Goal: Download file/media

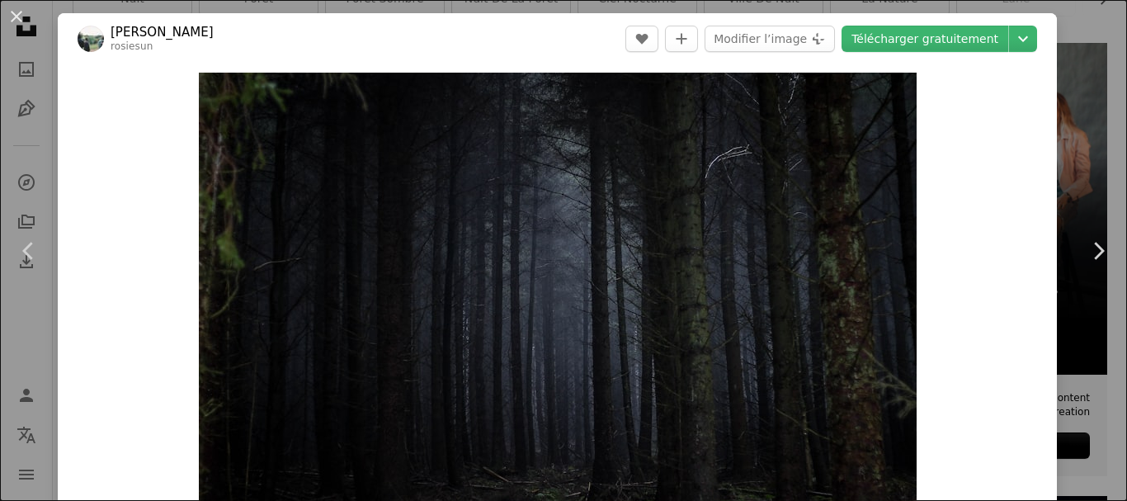
scroll to position [15, 0]
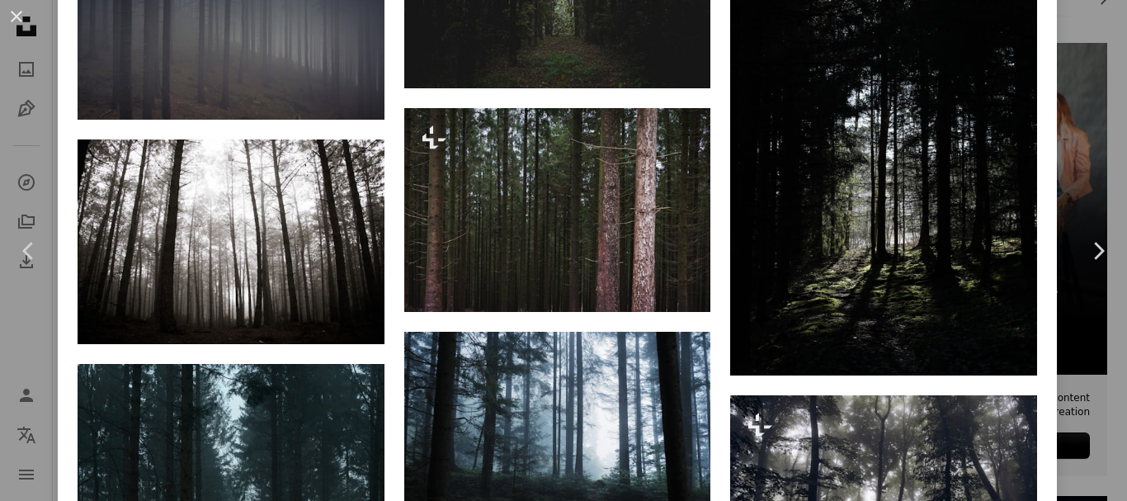
scroll to position [1244, 0]
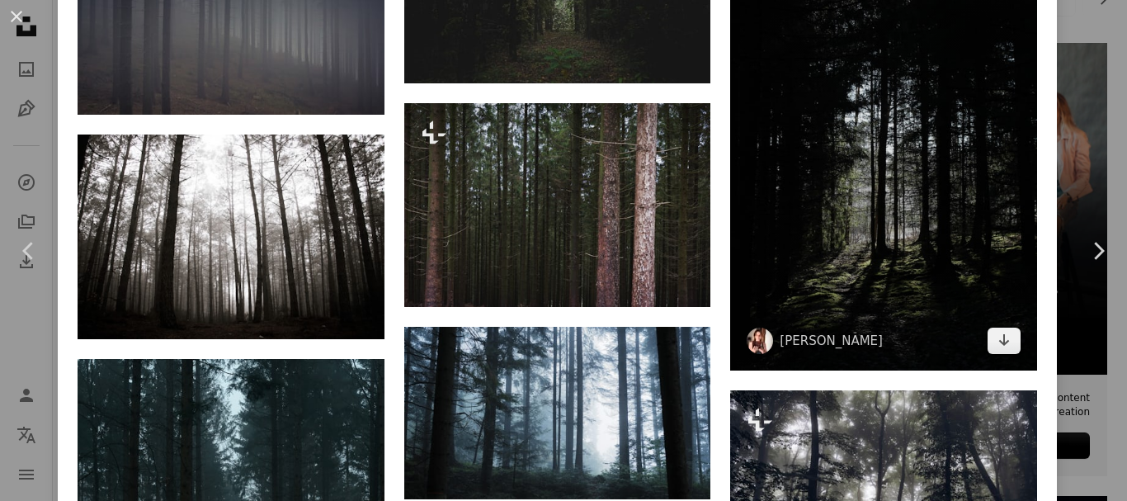
click at [880, 224] on img at bounding box center [883, 140] width 307 height 459
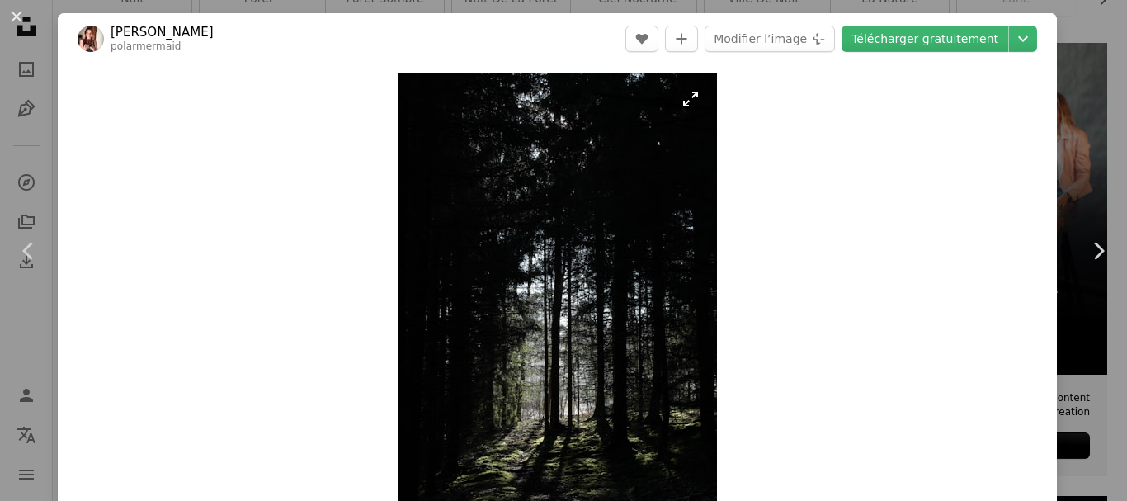
click at [520, 268] on img "Zoom sur cette image" at bounding box center [557, 312] width 319 height 479
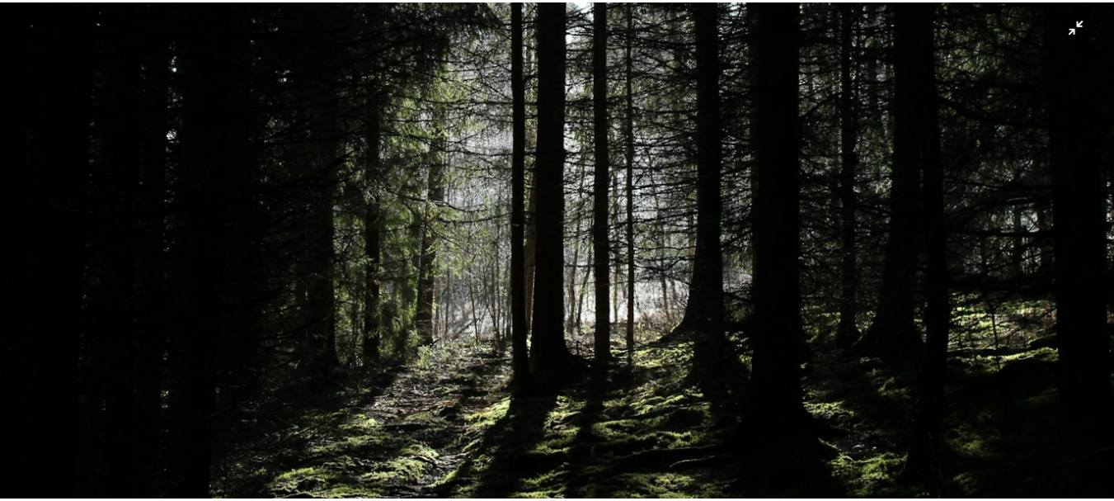
scroll to position [945, 0]
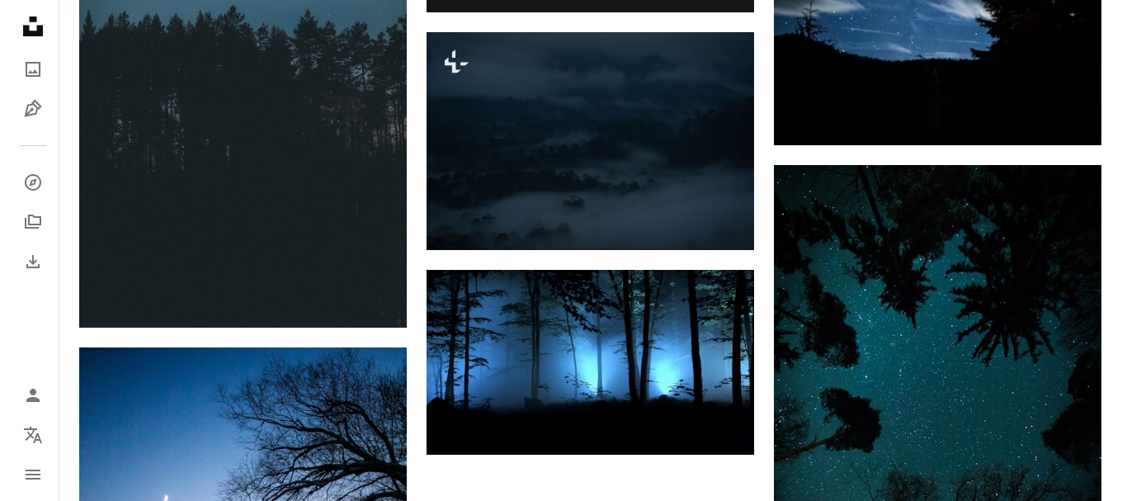
scroll to position [2075, 0]
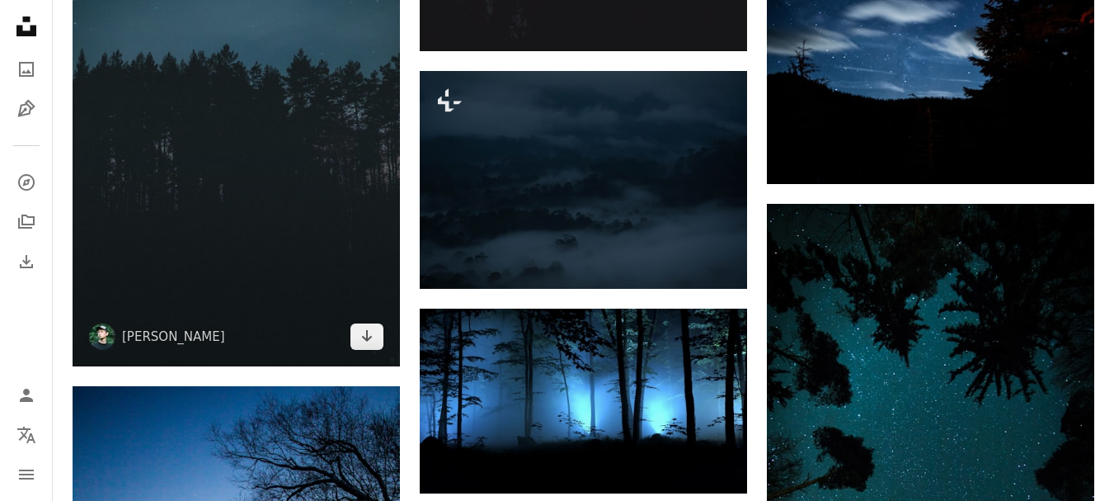
click at [202, 223] on img at bounding box center [236, 121] width 327 height 492
